Goal: Find specific page/section: Find specific page/section

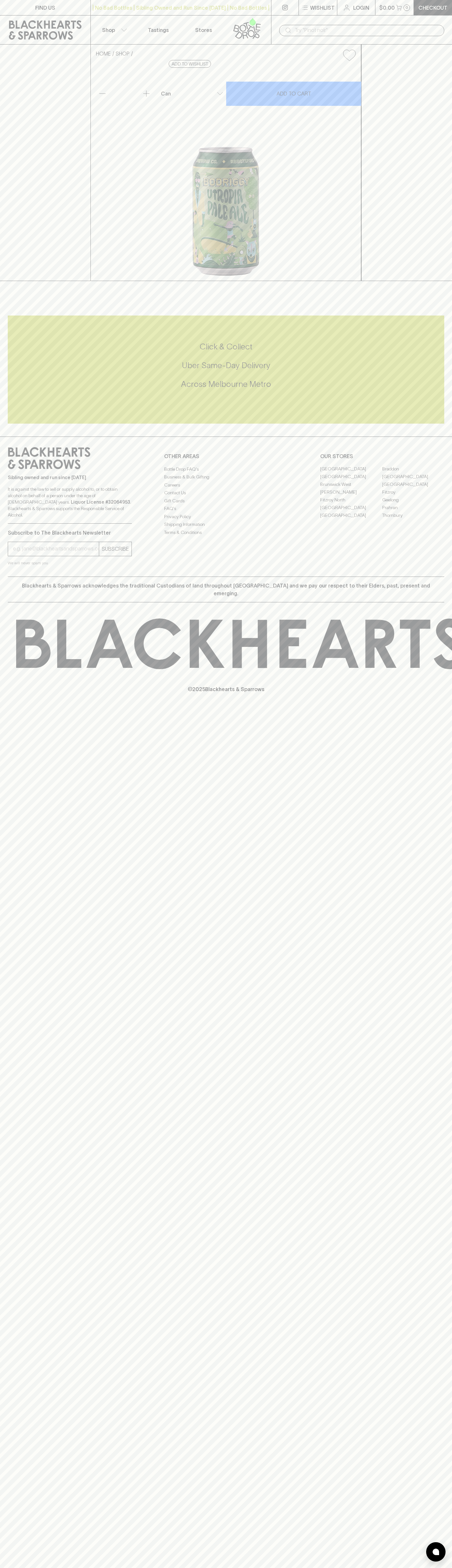
click at [213, 0] on div "| No Bad Bottles | Sibling Owned and Run Since [DATE] | No Bad Bottles | Siblin…" at bounding box center [180, 7] width 181 height 15
click at [450, 192] on div "HOME SHOP Bodriggy Utropia Pale Ale $5.50 Add to wishlist 10% discount when pur…" at bounding box center [226, 163] width 452 height 237
click at [41, 1567] on html "FIND US | No Bad Bottles | Sibling Owned and Run Since 2006 | No Bad Bottles | …" at bounding box center [226, 784] width 452 height 1568
click at [30, 603] on div "Blackhearts & Sparrows acknowledges the traditional Custodians of land througho…" at bounding box center [226, 589] width 436 height 26
click at [413, 496] on link "Fitzroy" at bounding box center [413, 492] width 62 height 8
